Goal: Task Accomplishment & Management: Use online tool/utility

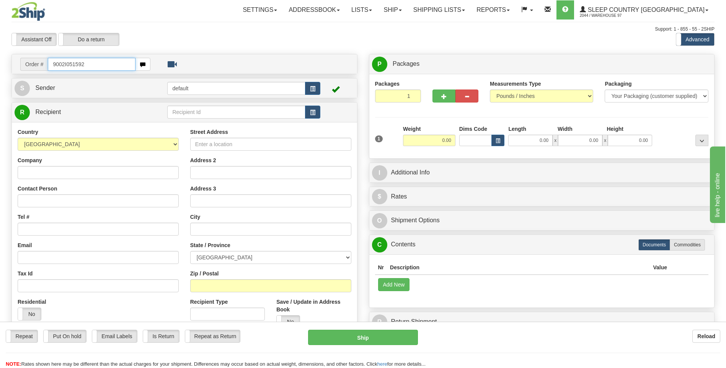
type input "9002I051592"
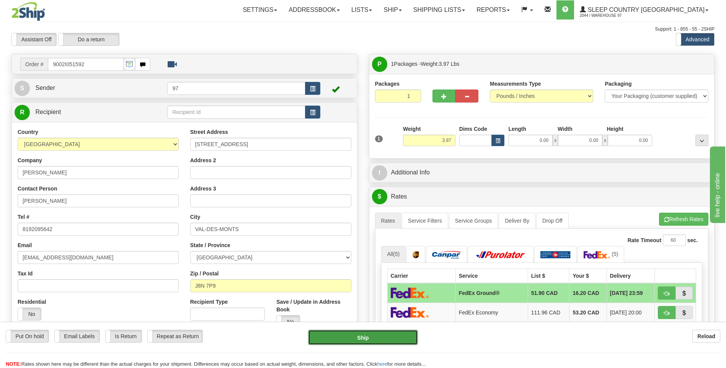
click at [406, 338] on button "Ship" at bounding box center [362, 337] width 109 height 15
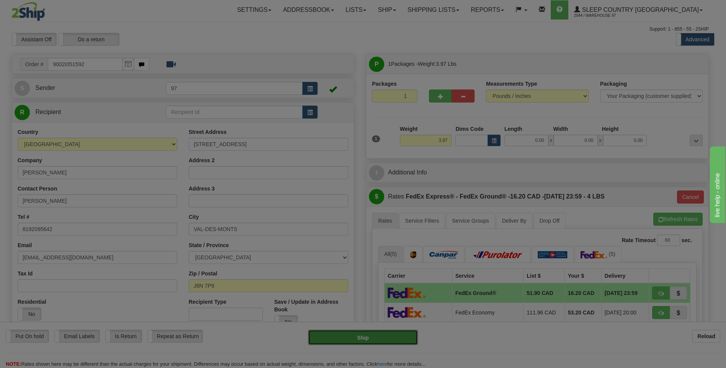
type input "92"
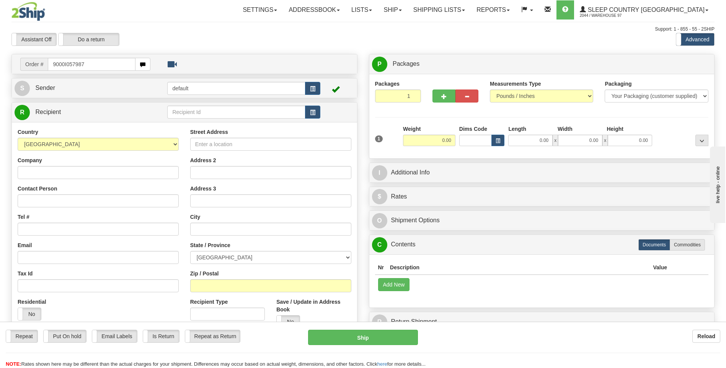
type input "9000I057987"
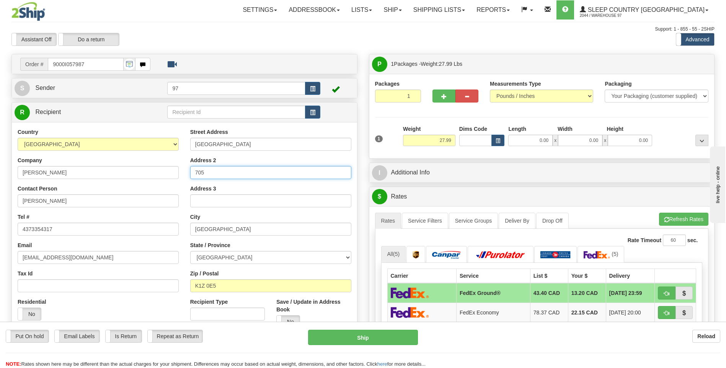
drag, startPoint x: 209, startPoint y: 171, endPoint x: 190, endPoint y: 173, distance: 18.9
click at [190, 173] on input "705" at bounding box center [270, 172] width 161 height 13
click at [196, 144] on input "1366 CARLING AVENUE #705" at bounding box center [270, 144] width 161 height 13
drag, startPoint x: 283, startPoint y: 145, endPoint x: 271, endPoint y: 143, distance: 12.8
click at [271, 143] on input "#705-1366 CARLING AVENUE #705" at bounding box center [270, 144] width 161 height 13
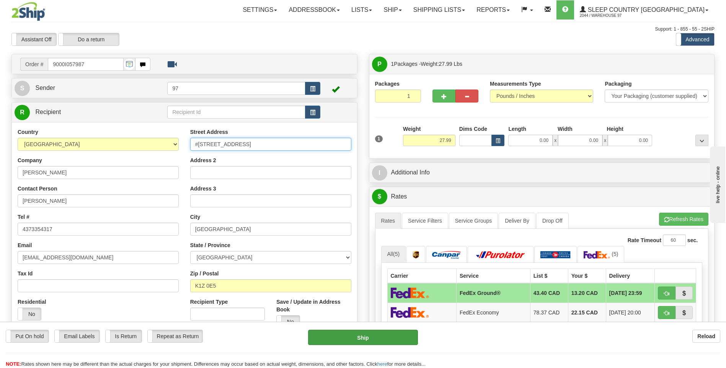
type input "#705-1366 CARLING AVENUE"
click at [399, 341] on button "Ship" at bounding box center [362, 337] width 109 height 15
type input "92"
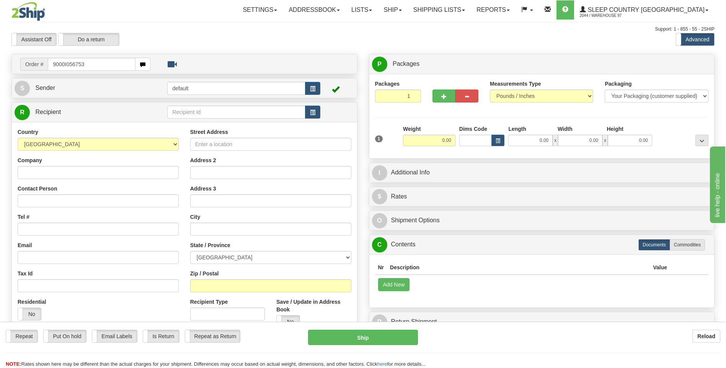
type input "9000I056753"
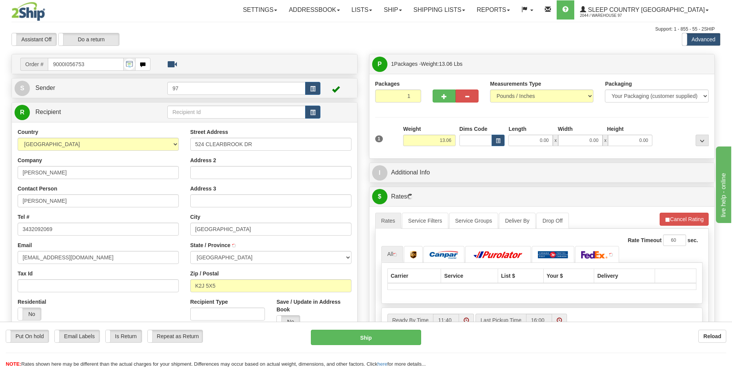
type input "NEPEAN"
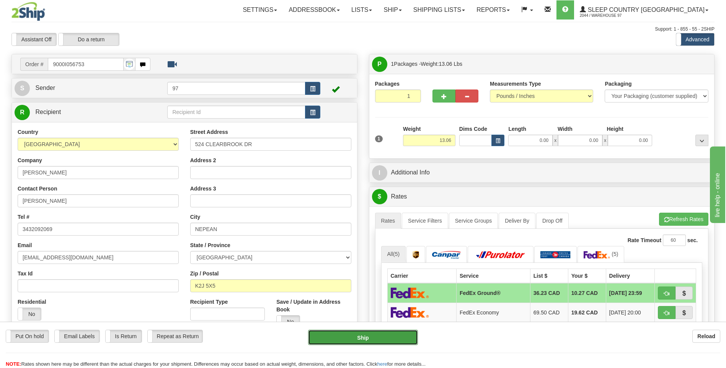
click at [395, 336] on button "Ship" at bounding box center [362, 337] width 109 height 15
type input "92"
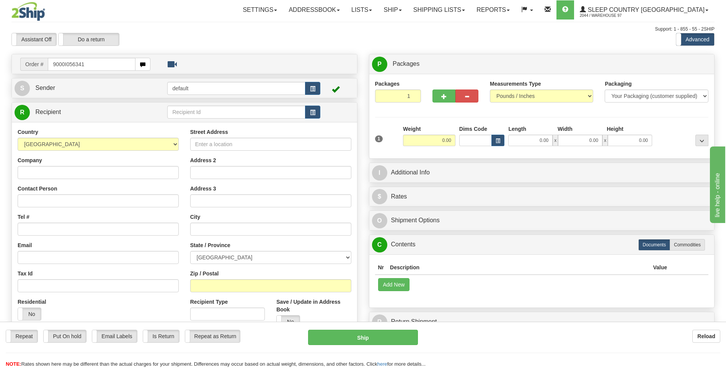
type input "9000I056341"
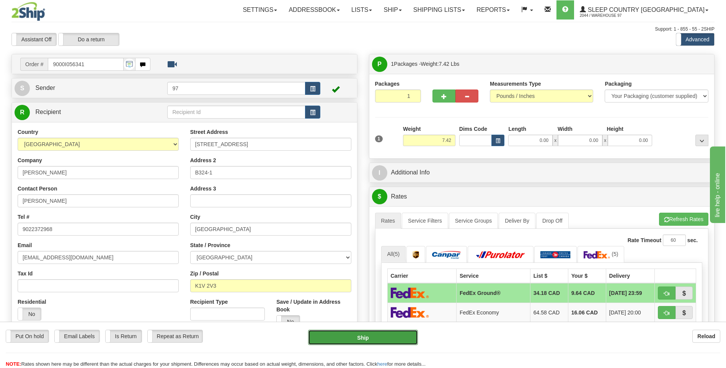
click at [374, 336] on button "Ship" at bounding box center [362, 337] width 109 height 15
type input "92"
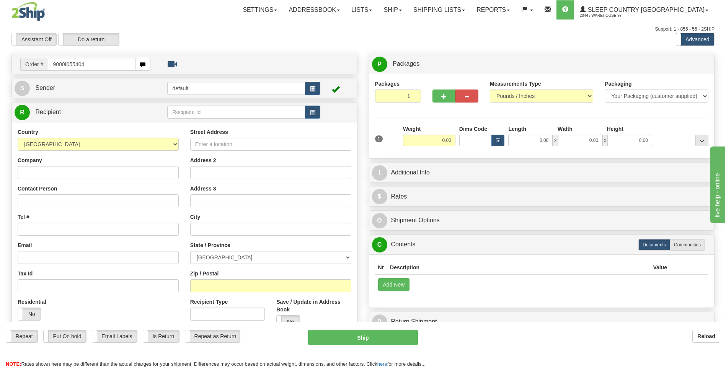
type input "9000I055404"
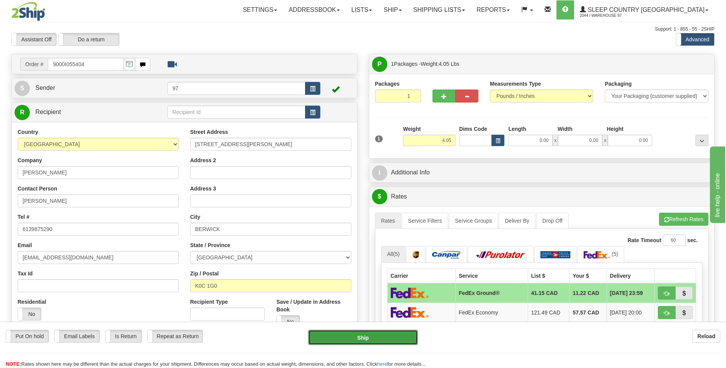
click at [406, 337] on button "Ship" at bounding box center [362, 337] width 109 height 15
type input "92"
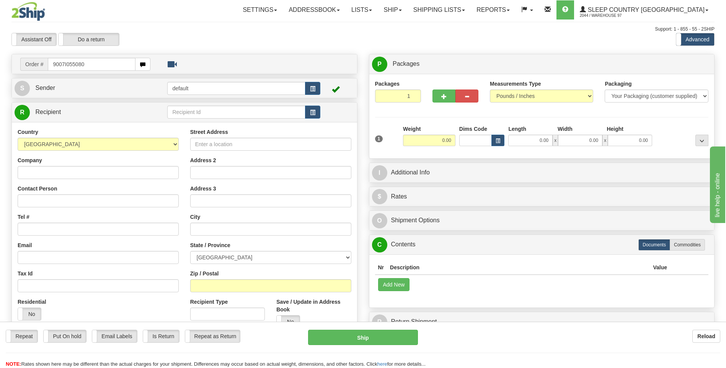
type input "9007I055080"
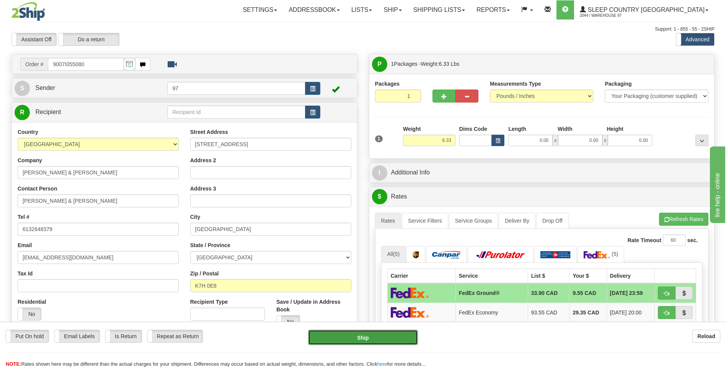
click at [401, 338] on button "Ship" at bounding box center [362, 337] width 109 height 15
type input "92"
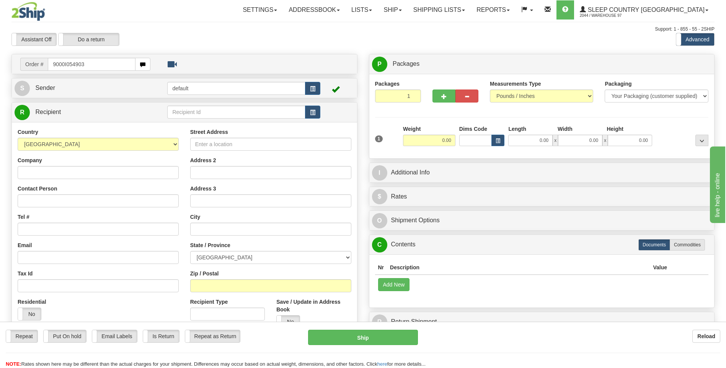
type input "9000I054903"
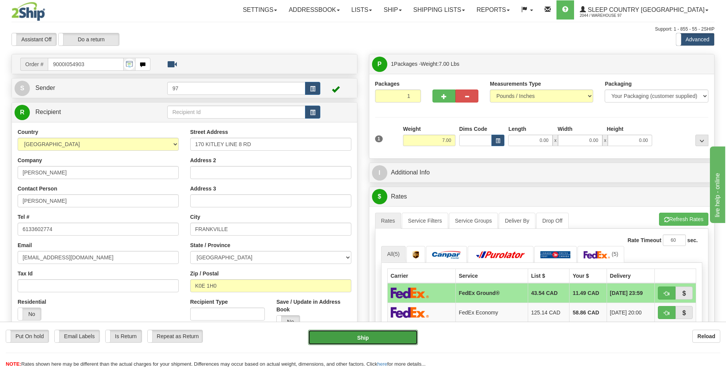
click at [408, 338] on button "Ship" at bounding box center [362, 337] width 109 height 15
type input "92"
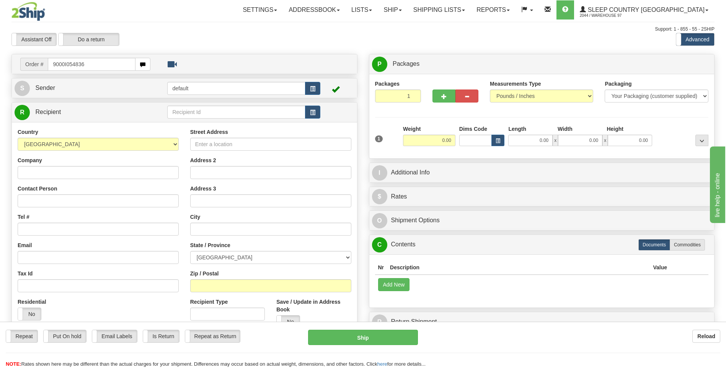
type input "9000I054836"
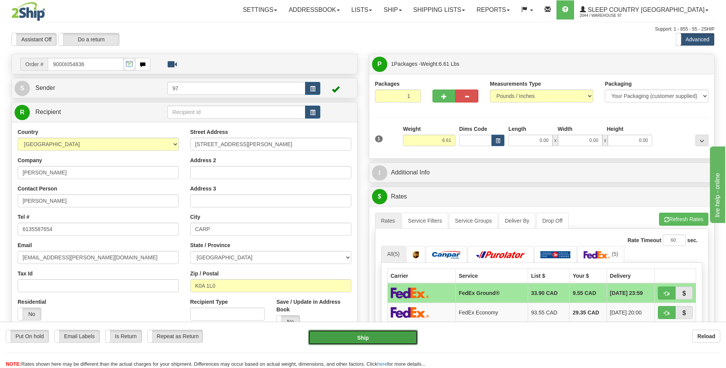
click at [390, 335] on button "Ship" at bounding box center [362, 337] width 109 height 15
type input "92"
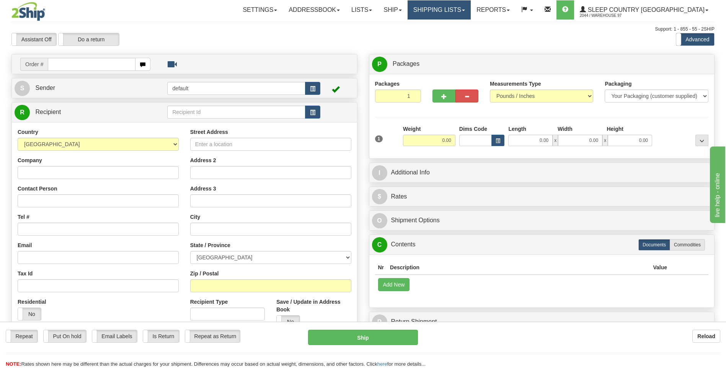
click at [471, 10] on link "Shipping lists" at bounding box center [439, 9] width 63 height 19
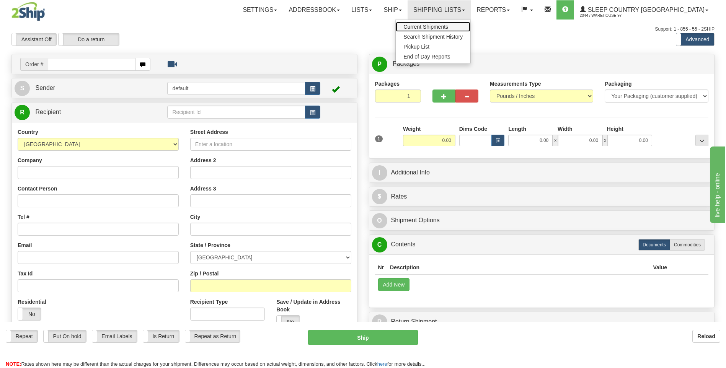
click at [448, 25] on span "Current Shipments" at bounding box center [425, 27] width 45 height 6
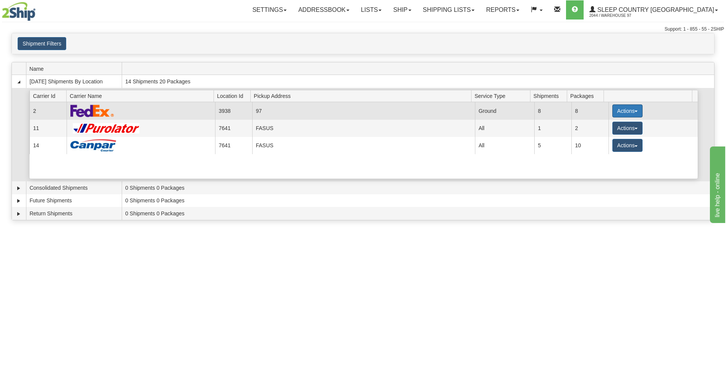
click at [623, 112] on button "Actions" at bounding box center [627, 110] width 31 height 13
click at [599, 137] on span "Close" at bounding box center [598, 134] width 18 height 5
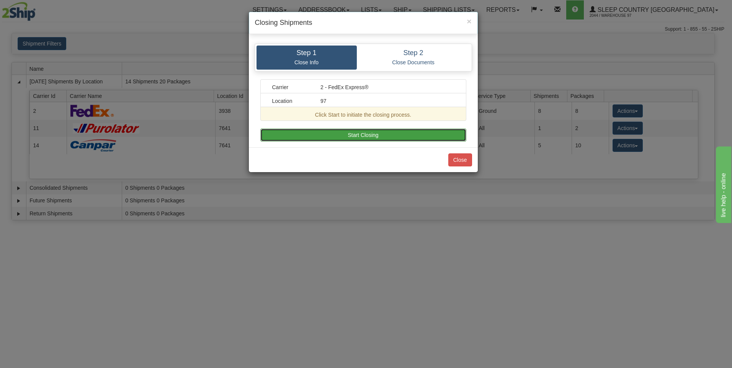
click at [442, 135] on button "Start Closing" at bounding box center [363, 135] width 206 height 13
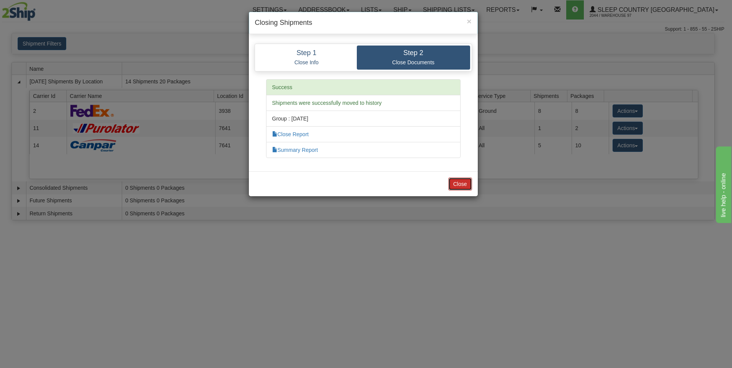
click at [459, 183] on button "Close" at bounding box center [460, 184] width 24 height 13
